Goal: Find specific page/section: Find specific page/section

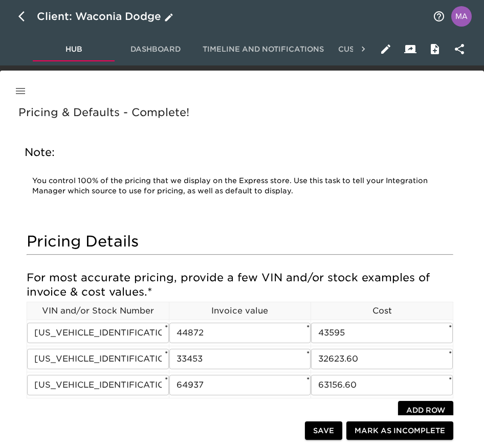
click at [28, 17] on icon "button" at bounding box center [24, 16] width 12 height 12
select select "10"
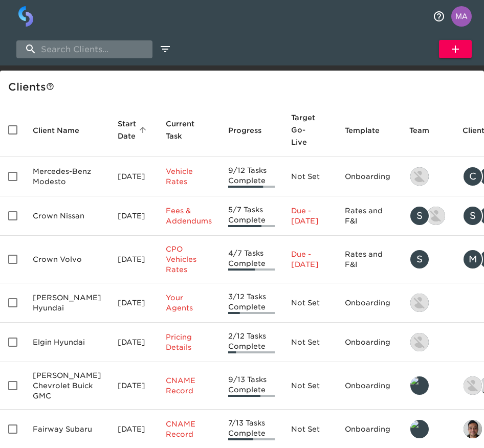
click at [97, 53] on input "search" at bounding box center [84, 49] width 136 height 18
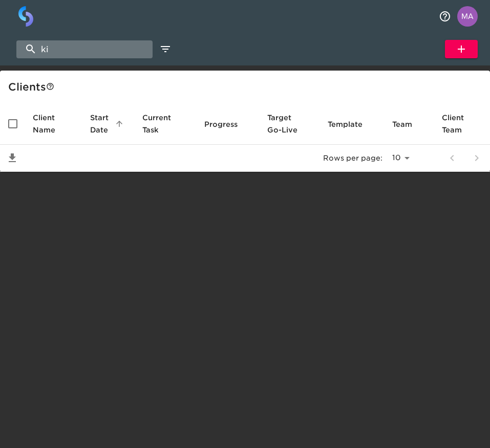
type input "k"
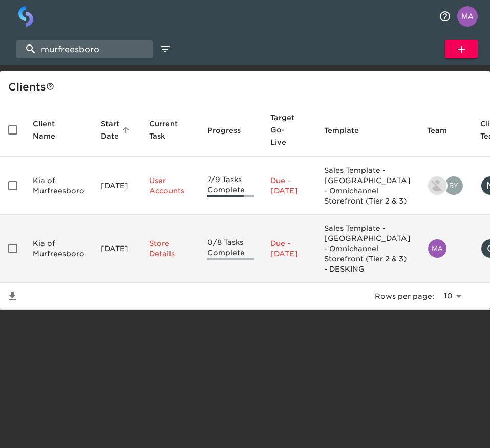
type input "murfreesboro"
click at [64, 283] on td "Kia of Murfreesboro" at bounding box center [59, 249] width 68 height 68
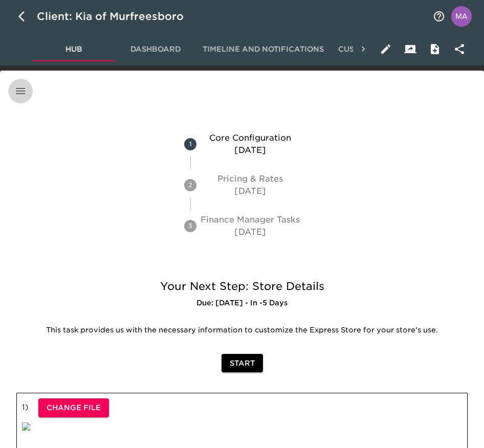
click at [14, 85] on button "button" at bounding box center [20, 91] width 25 height 25
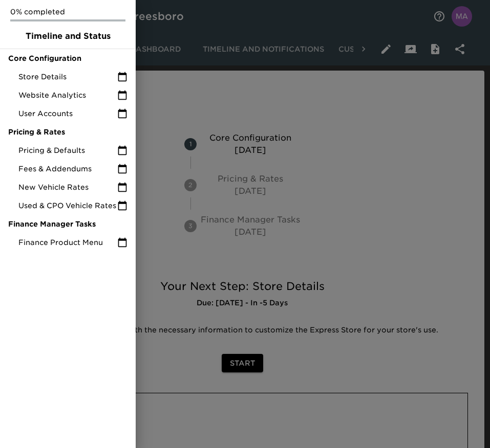
click at [392, 107] on div at bounding box center [245, 224] width 490 height 448
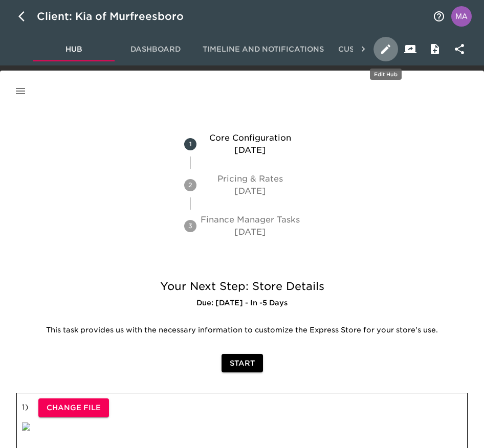
click at [388, 48] on icon "button" at bounding box center [385, 49] width 9 height 9
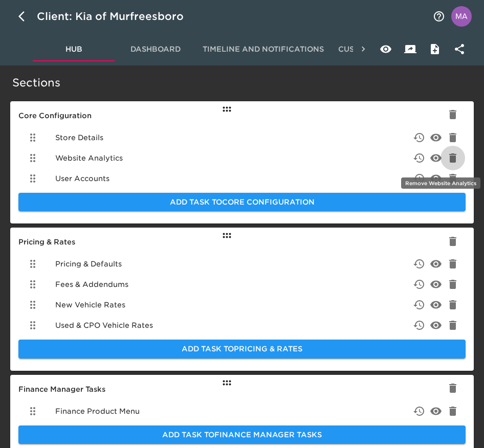
click at [455, 160] on icon "delete" at bounding box center [452, 157] width 7 height 9
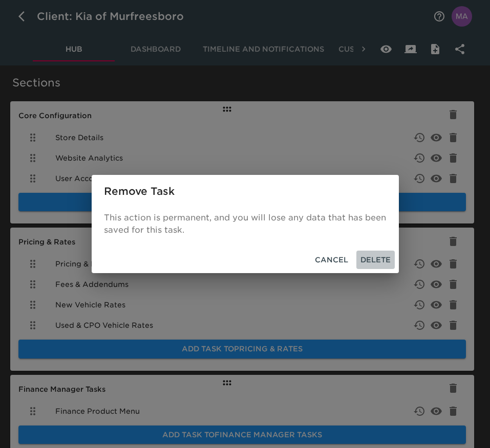
click at [385, 258] on span "Delete" at bounding box center [375, 260] width 30 height 13
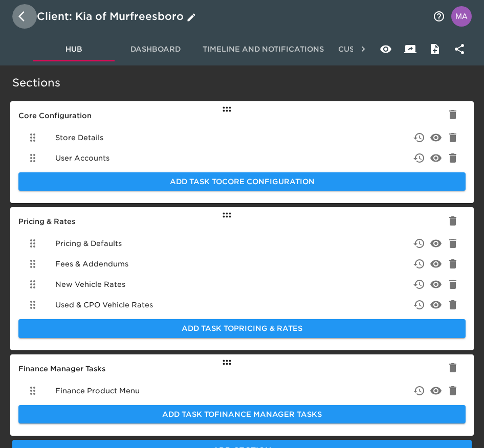
click at [18, 17] on button "button" at bounding box center [24, 16] width 25 height 25
select select "10"
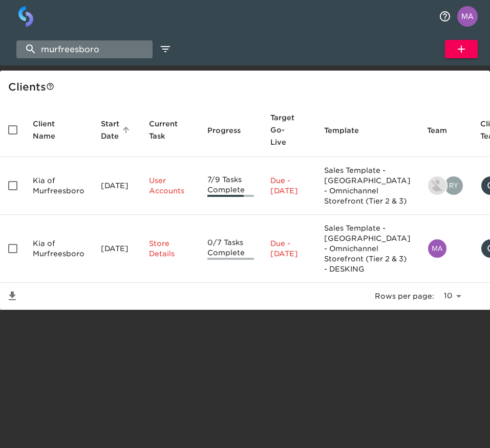
click at [72, 48] on input "murfreesboro" at bounding box center [84, 49] width 136 height 18
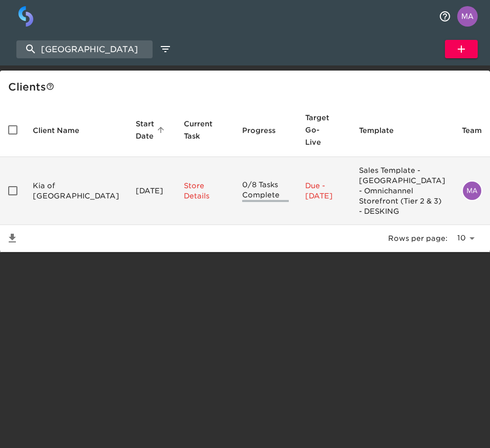
type input "[GEOGRAPHIC_DATA]"
